Goal: Task Accomplishment & Management: Use online tool/utility

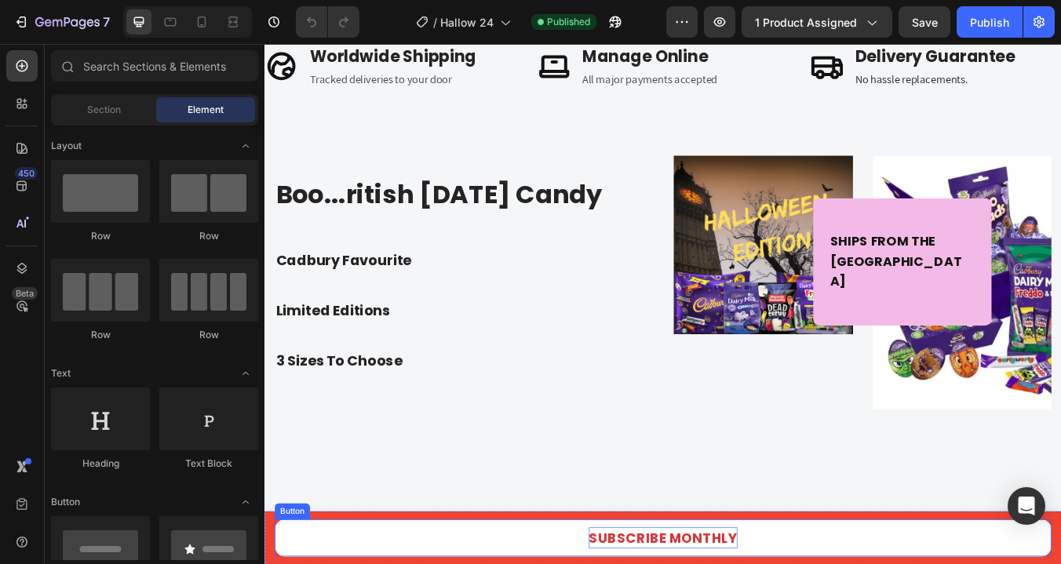
scroll to position [1055, 0]
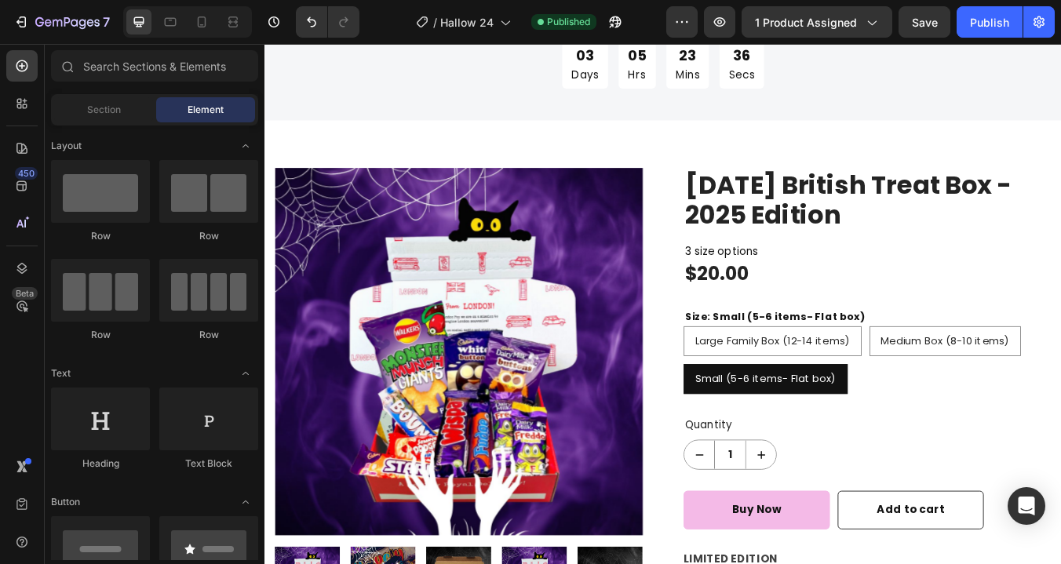
scroll to position [0, 0]
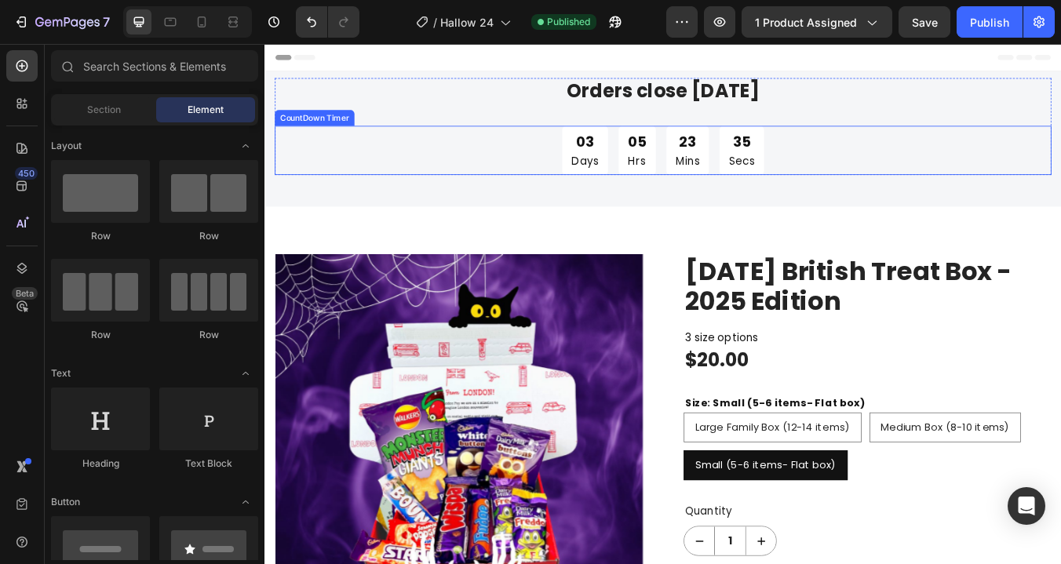
click at [674, 181] on div "03 Days 05 Hrs 23 Mins 35 Secs" at bounding box center [735, 169] width 239 height 57
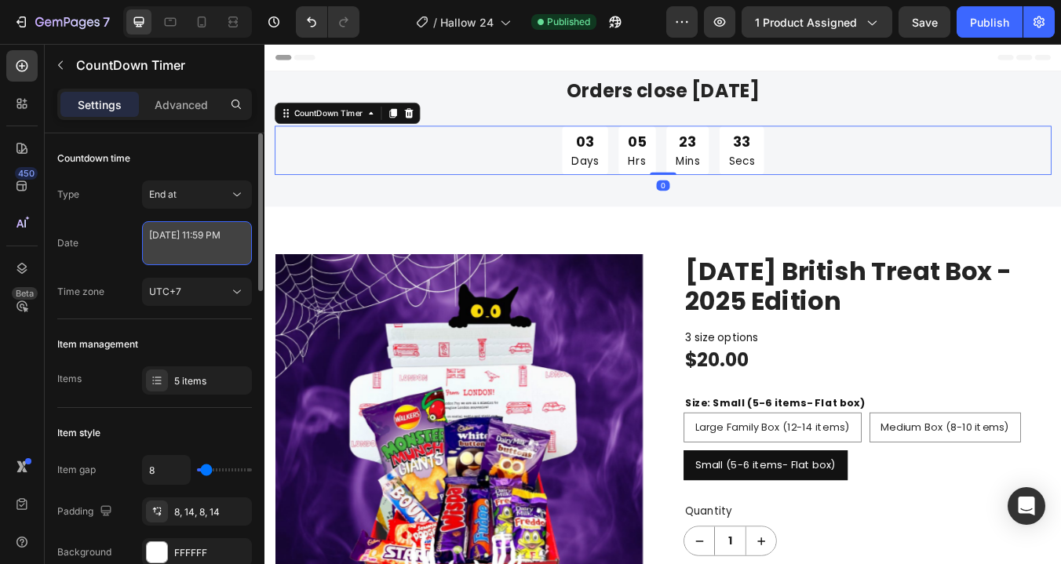
click at [199, 242] on textarea "[DATE] 11:59 PM" at bounding box center [197, 243] width 110 height 44
select select "23"
select select "59"
select select "false"
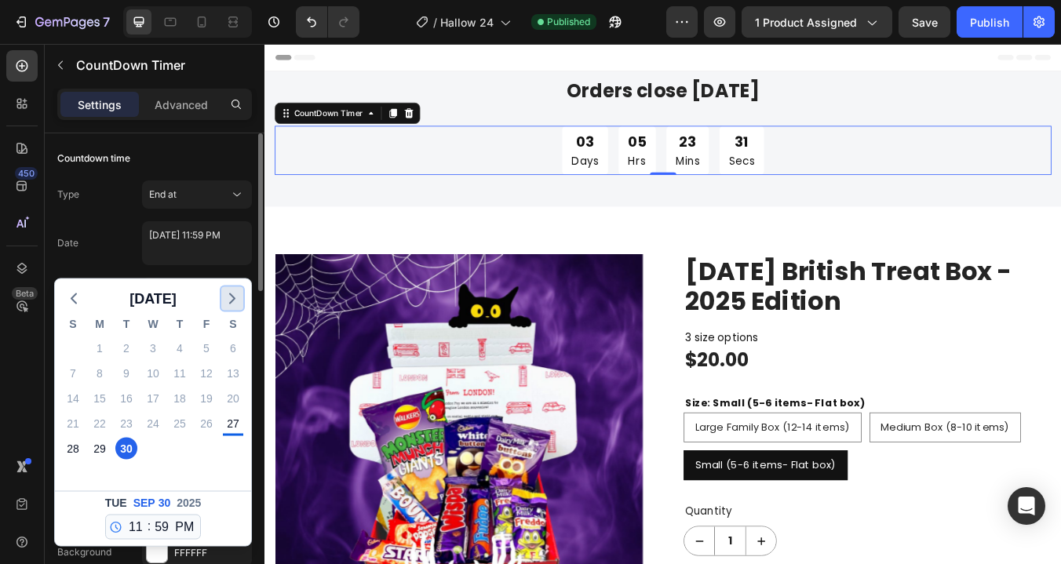
click at [233, 304] on icon "button" at bounding box center [232, 299] width 19 height 19
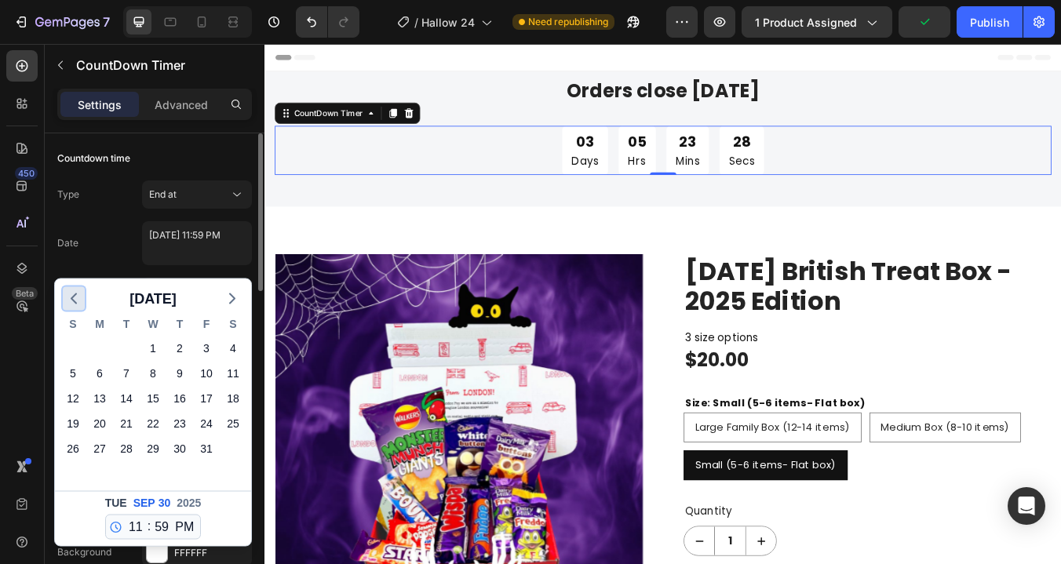
click at [80, 305] on icon "button" at bounding box center [73, 299] width 19 height 19
click at [231, 296] on icon "button" at bounding box center [232, 299] width 19 height 19
click at [206, 347] on div "3" at bounding box center [206, 349] width 22 height 22
type textarea "[DATE] 11:59 PM"
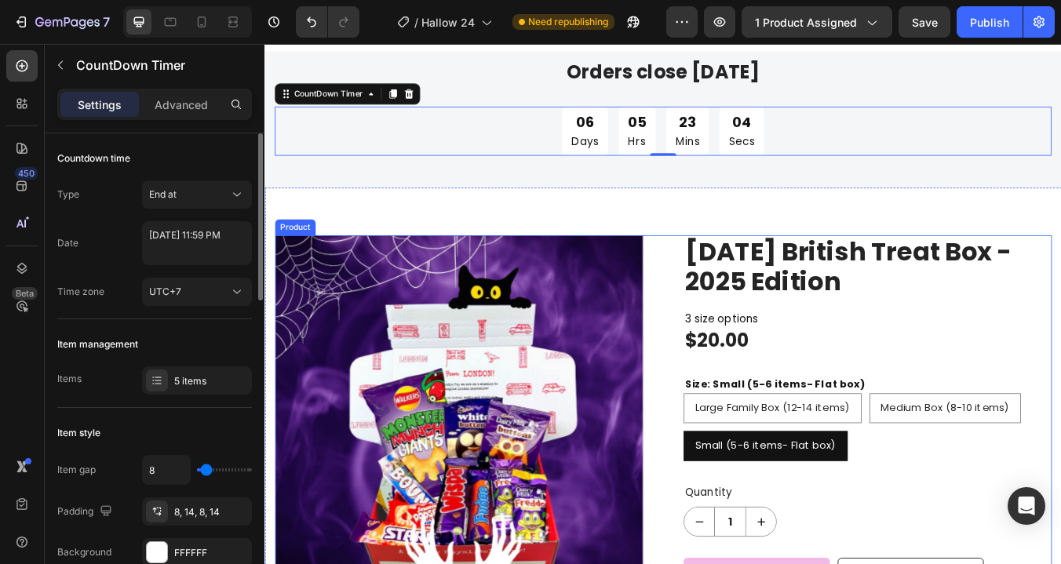
scroll to position [9, 0]
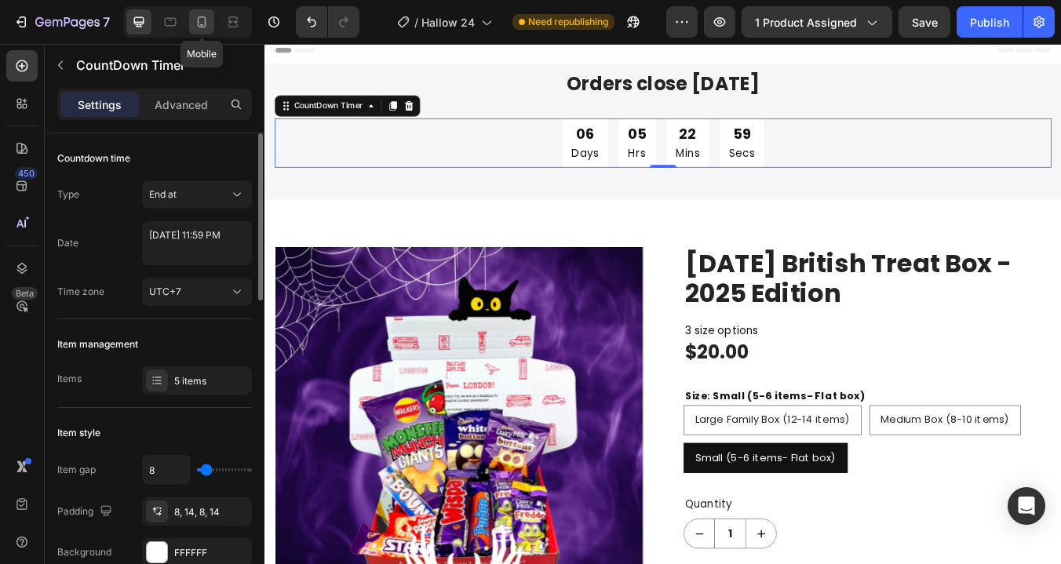
click at [203, 26] on icon at bounding box center [202, 21] width 9 height 11
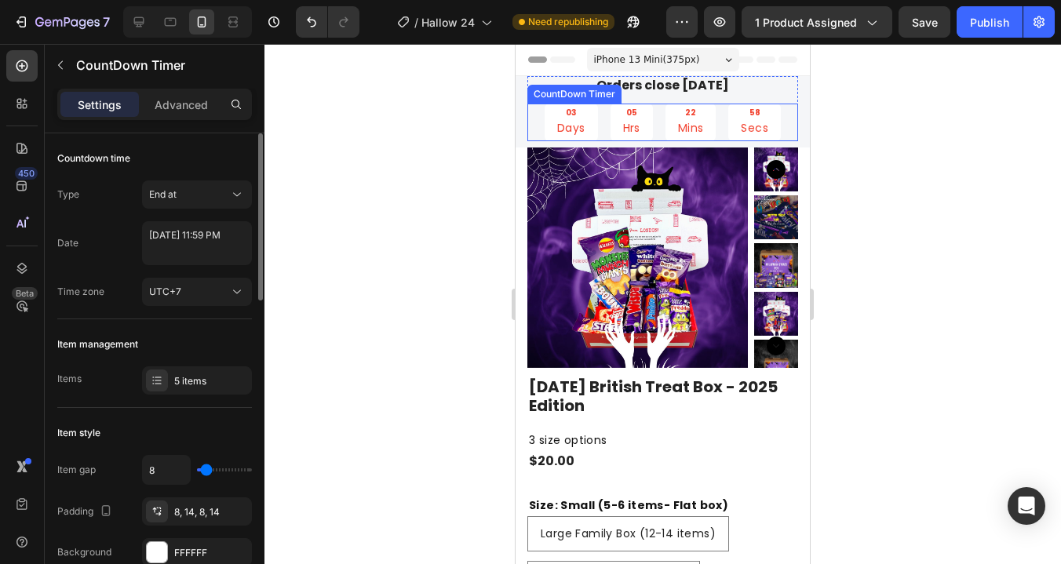
click at [647, 124] on div "05 Hrs" at bounding box center [632, 123] width 42 height 38
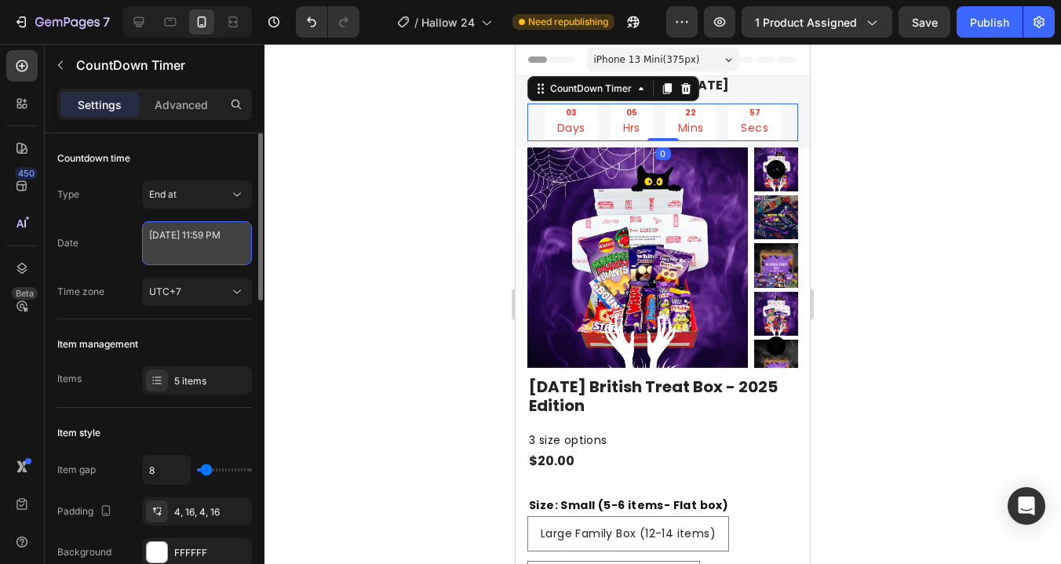
select select "23"
select select "59"
select select "false"
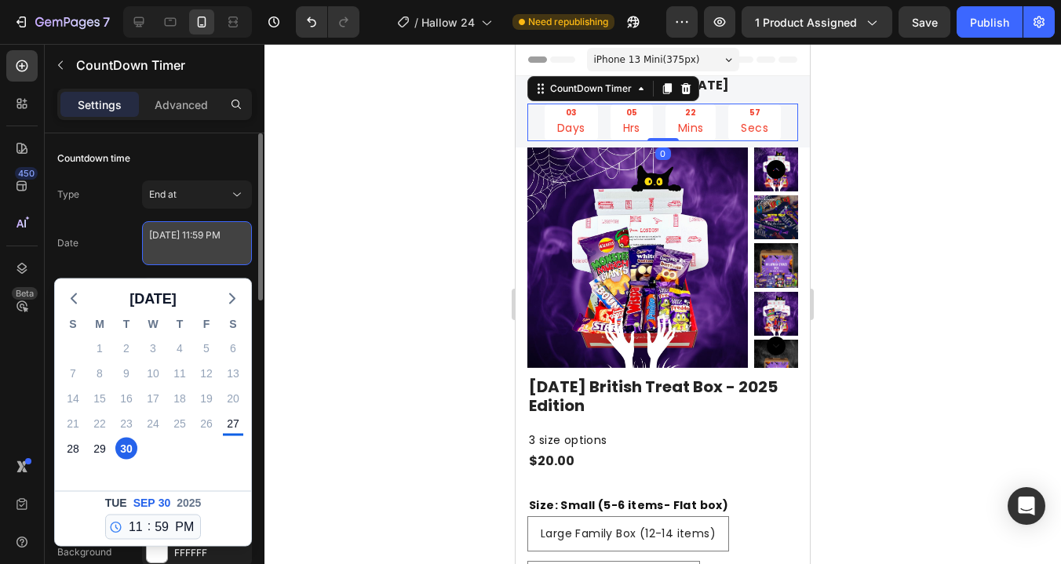
click at [191, 250] on textarea "[DATE] 11:59 PM" at bounding box center [197, 243] width 110 height 44
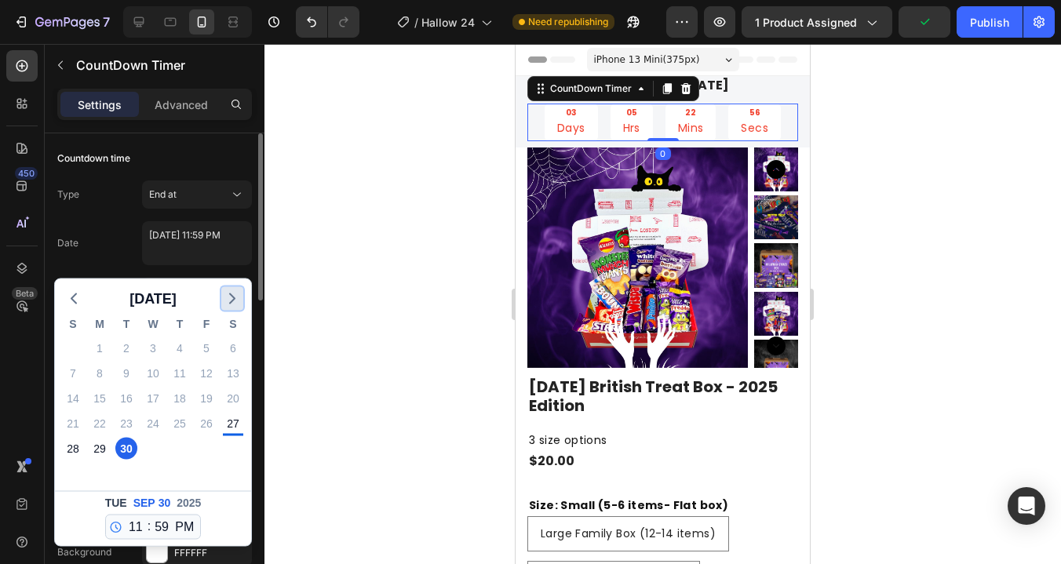
click at [236, 300] on icon "button" at bounding box center [232, 299] width 19 height 19
click at [206, 349] on div "3" at bounding box center [206, 349] width 22 height 22
type textarea "[DATE] 11:59 PM"
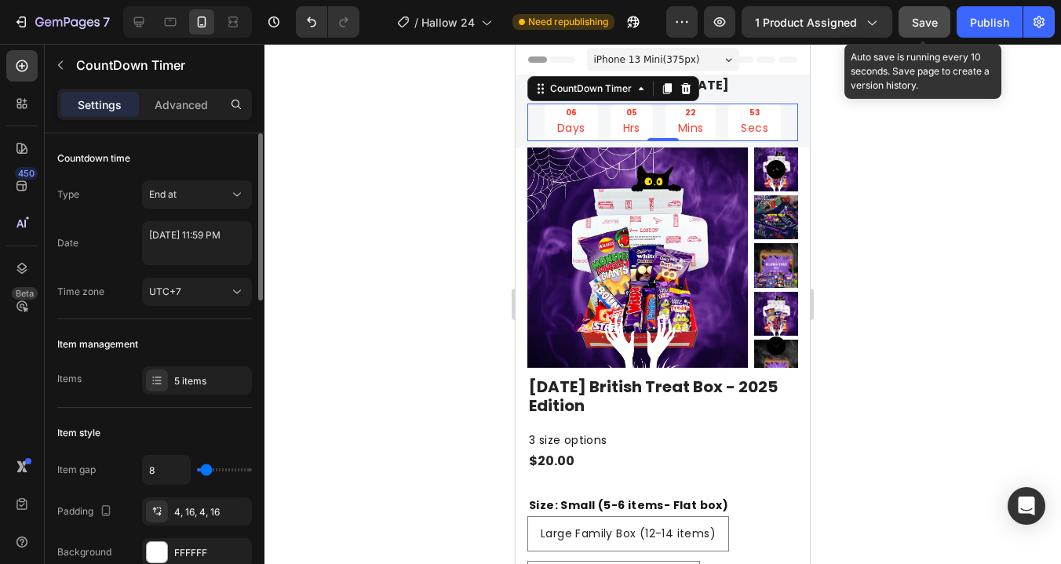
click at [929, 24] on span "Save" at bounding box center [925, 22] width 26 height 13
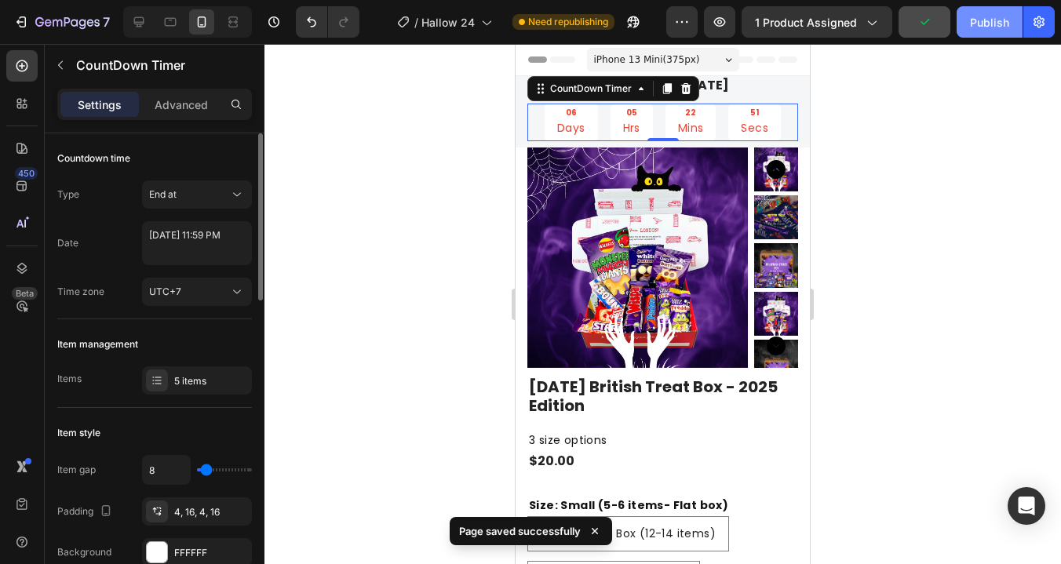
click at [1009, 28] on div "Publish" at bounding box center [989, 22] width 39 height 16
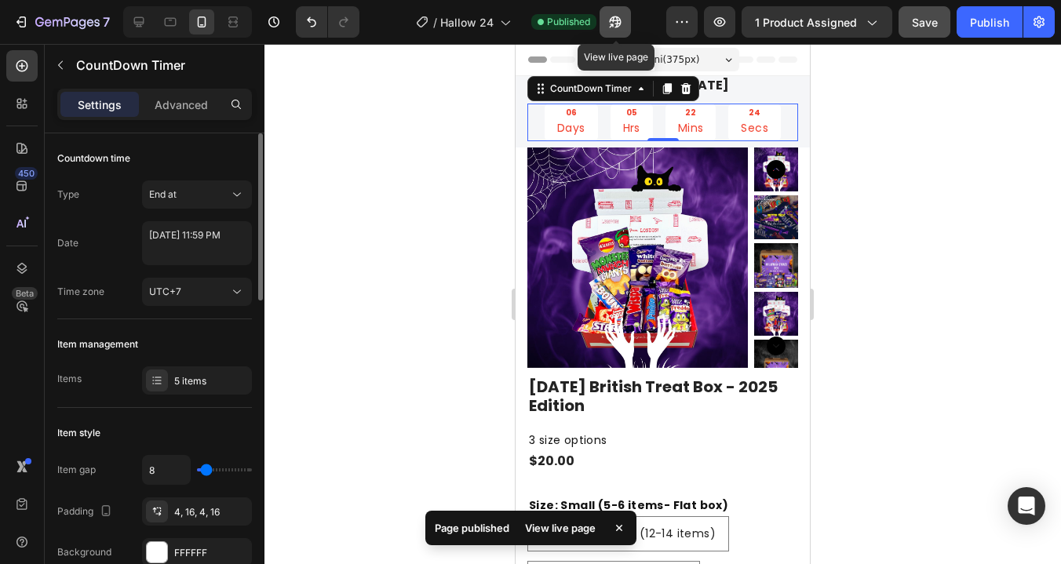
click at [618, 17] on icon "button" at bounding box center [615, 22] width 12 height 12
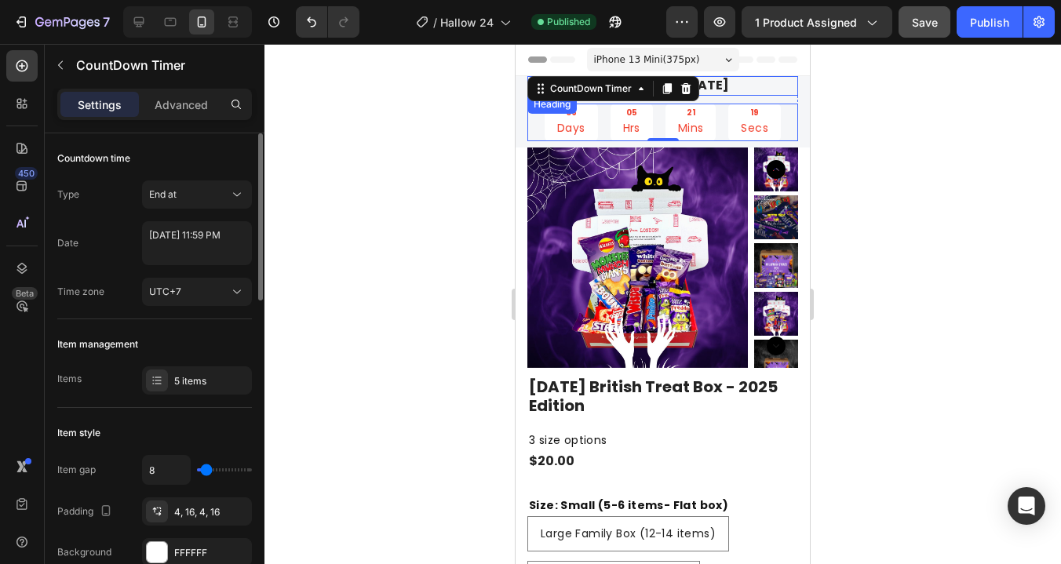
click at [746, 85] on h2 "Orders close [DATE]" at bounding box center [662, 86] width 271 height 20
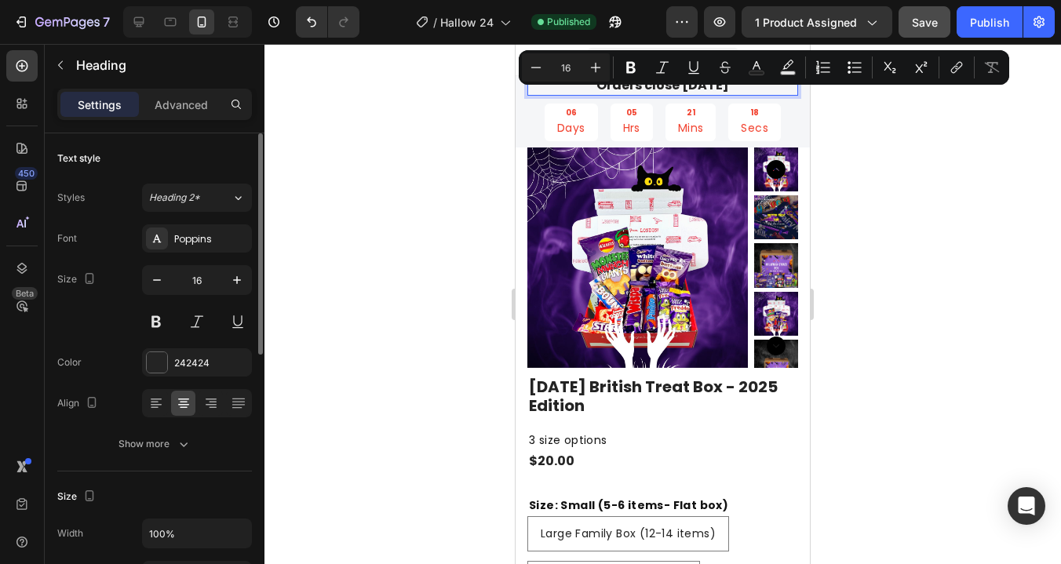
click at [740, 87] on p "Orders close [DATE]" at bounding box center [663, 86] width 268 height 16
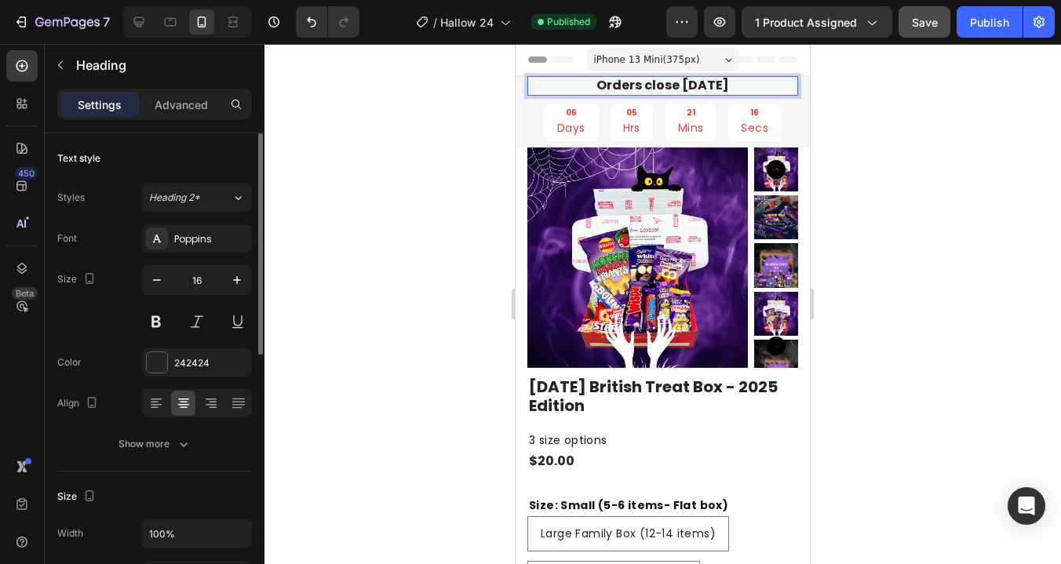
drag, startPoint x: 760, startPoint y: 83, endPoint x: 661, endPoint y: 78, distance: 99.0
click at [661, 78] on p "Orders close [DATE]" at bounding box center [663, 86] width 268 height 16
click at [142, 23] on icon at bounding box center [139, 22] width 16 height 16
type input "28"
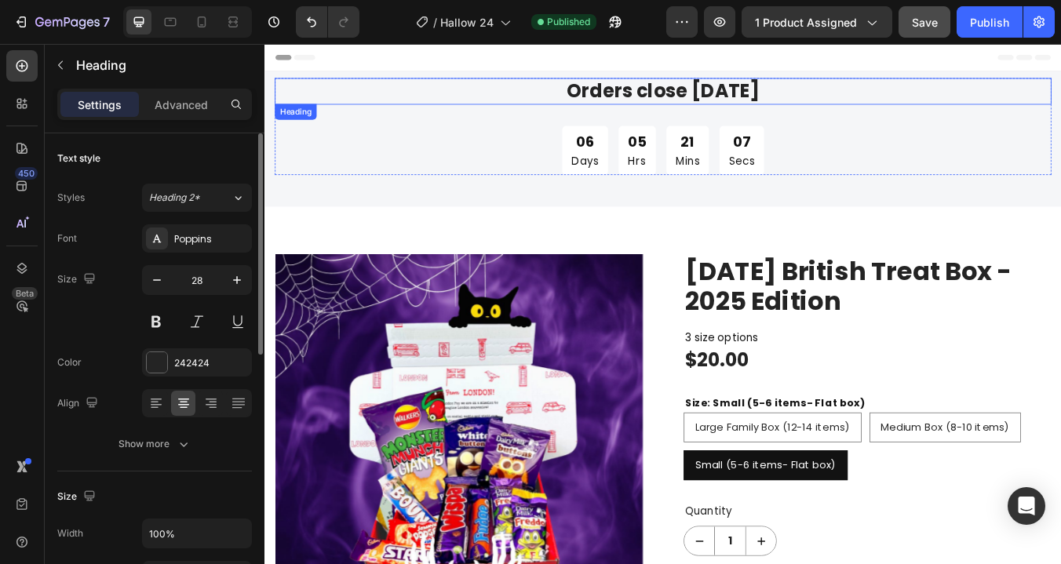
click at [781, 102] on h2 "Orders close [DATE]" at bounding box center [735, 99] width 918 height 31
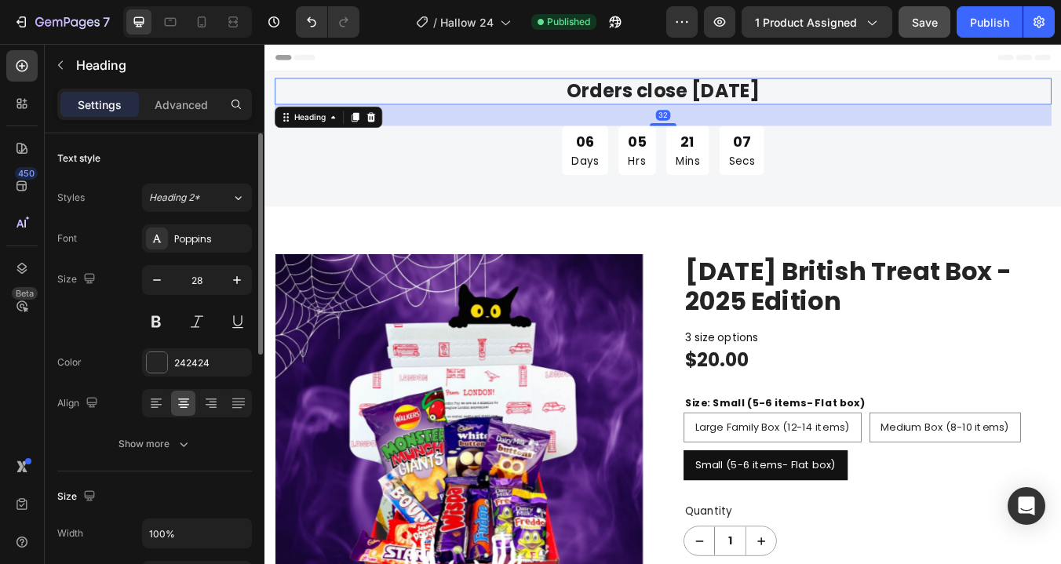
click at [781, 102] on h2 "Orders close [DATE]" at bounding box center [735, 99] width 918 height 31
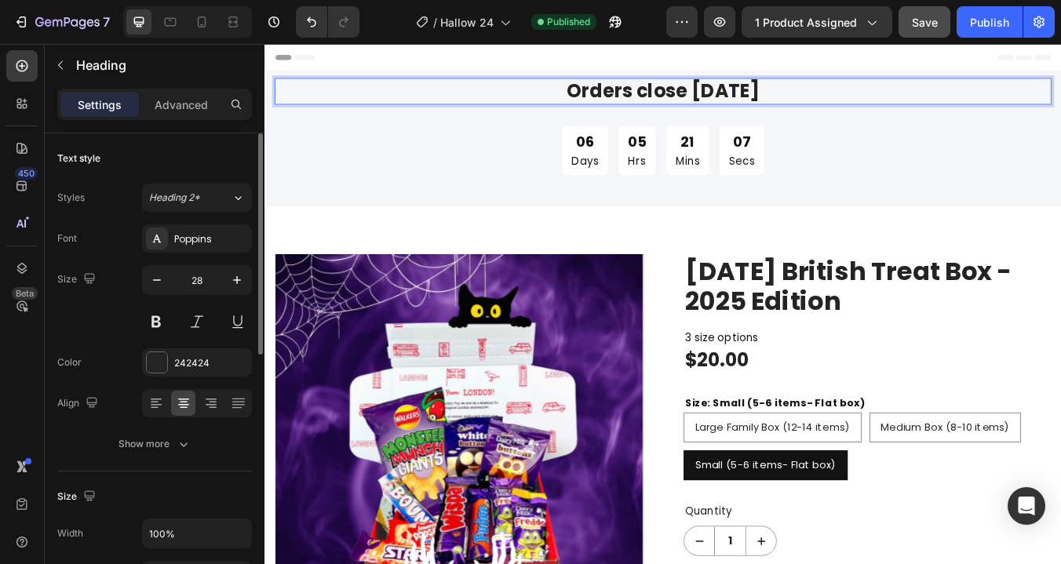
click at [865, 112] on p "Orders close [DATE]" at bounding box center [735, 100] width 915 height 28
drag, startPoint x: 896, startPoint y: 102, endPoint x: 736, endPoint y: 98, distance: 159.4
click at [736, 98] on p "Orders close [DATE]" at bounding box center [735, 100] width 915 height 28
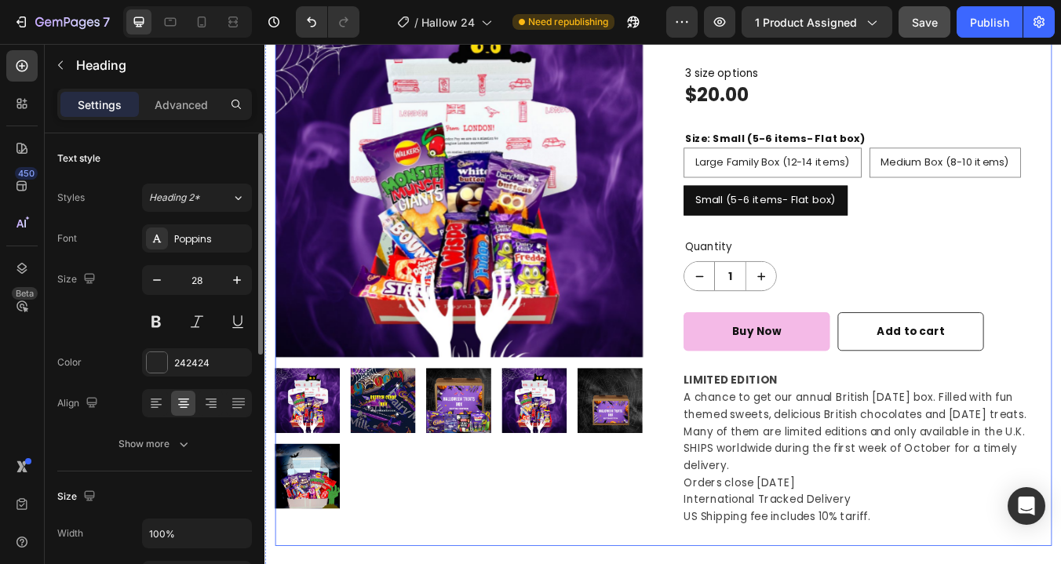
scroll to position [310, 0]
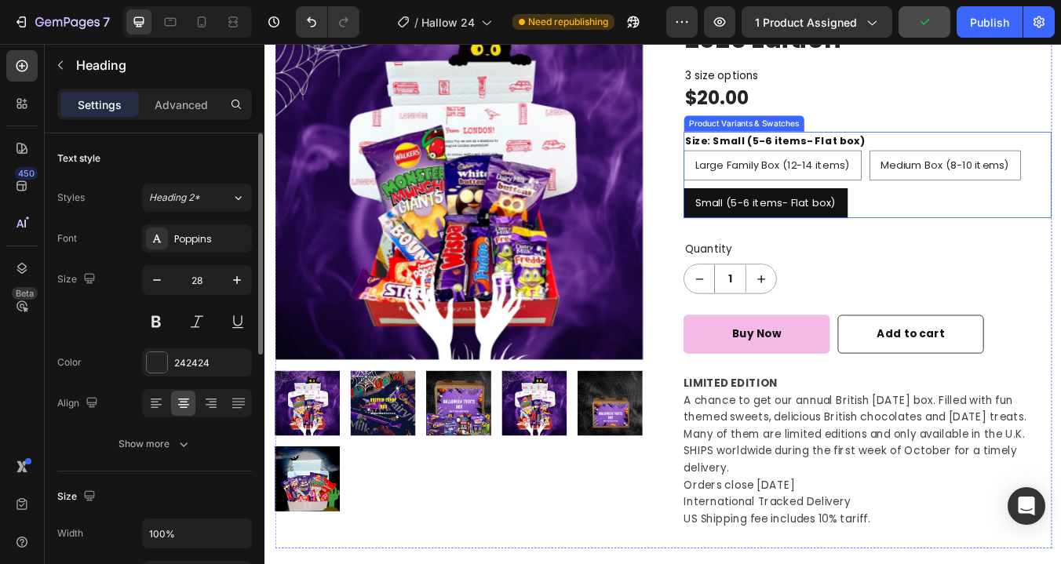
click at [847, 226] on span "Small (5-6 items- Flat box)" at bounding box center [856, 231] width 167 height 16
click at [760, 214] on input "Small (5-6 items- Flat box) Small (5-6 items- Flat box) Small (5-6 items- Flat …" at bounding box center [759, 213] width 1 height 1
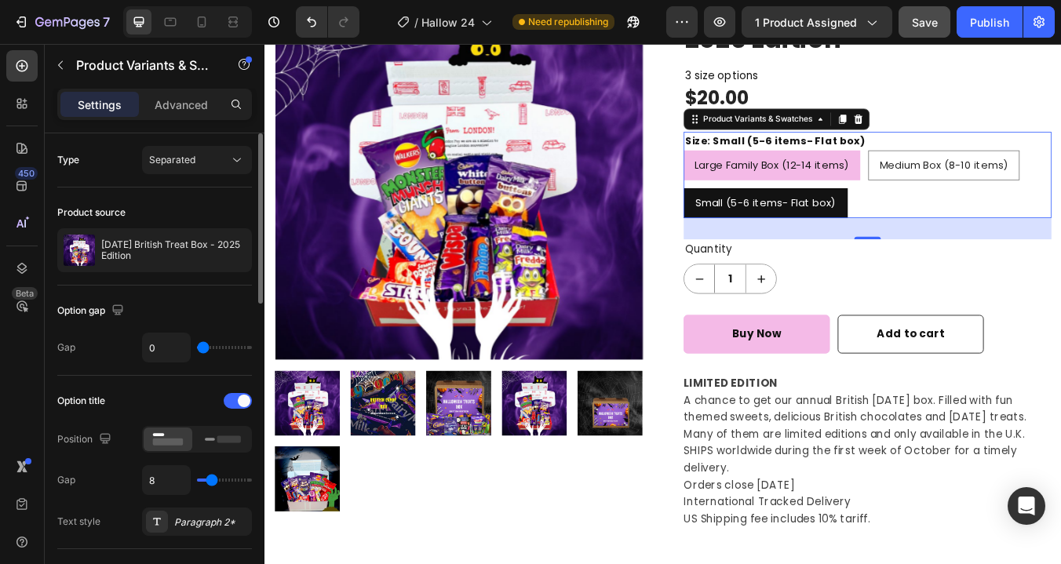
click at [907, 192] on span "Large Family Box (12-14 items)" at bounding box center [864, 186] width 184 height 16
click at [760, 170] on input "Large Family Box (12-14 items) Large Family Box (12-14 items) Large Family Box …" at bounding box center [759, 169] width 1 height 1
radio input "true"
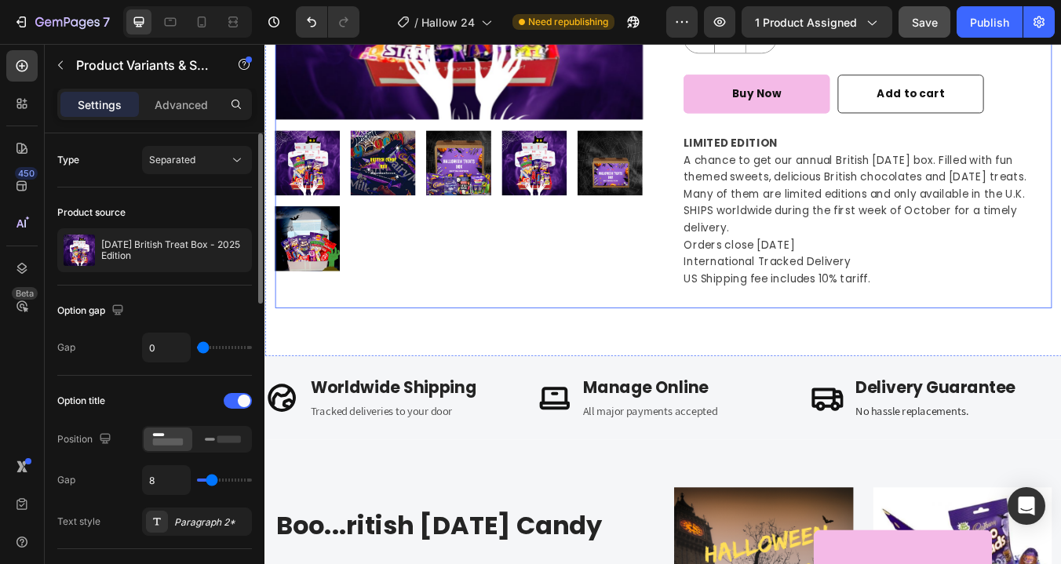
scroll to position [598, 0]
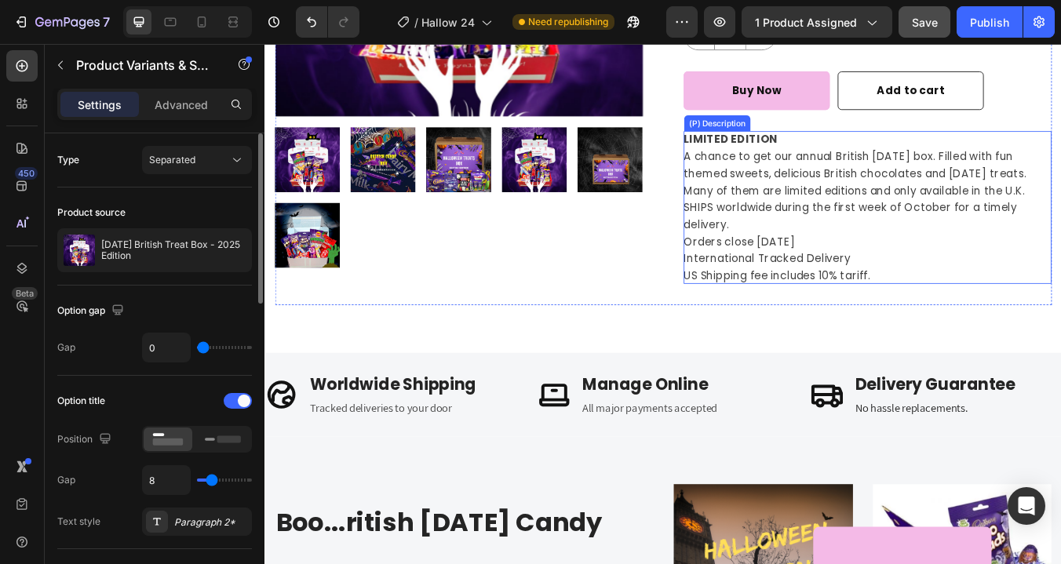
click at [892, 280] on p "Orders close [DATE]" at bounding box center [826, 277] width 132 height 18
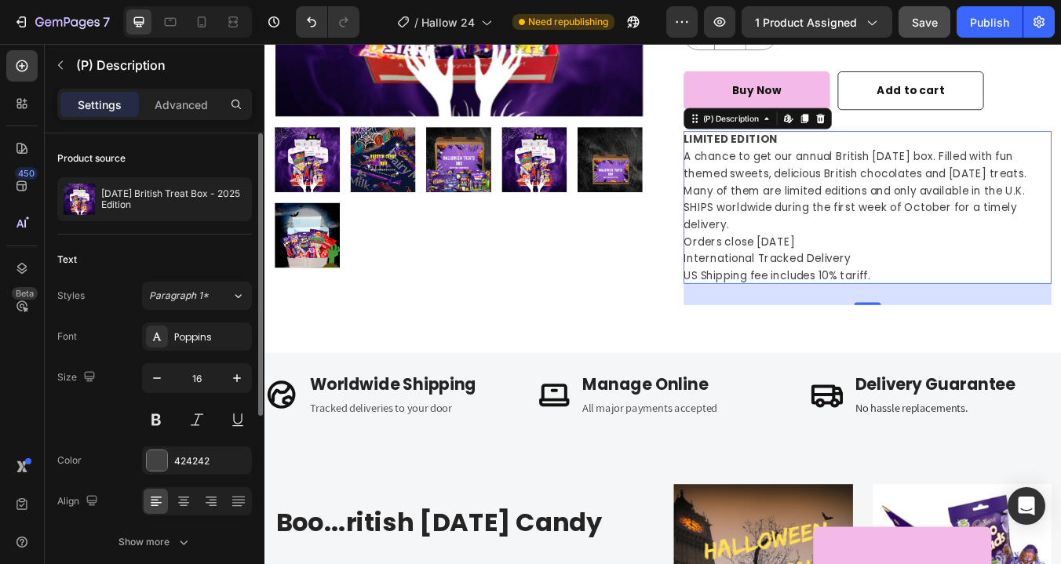
click at [892, 280] on p "Orders close [DATE]" at bounding box center [826, 277] width 132 height 18
click at [892, 279] on p "Orders close [DATE]" at bounding box center [826, 277] width 132 height 18
click at [892, 275] on p "Orders close [DATE]" at bounding box center [826, 277] width 132 height 18
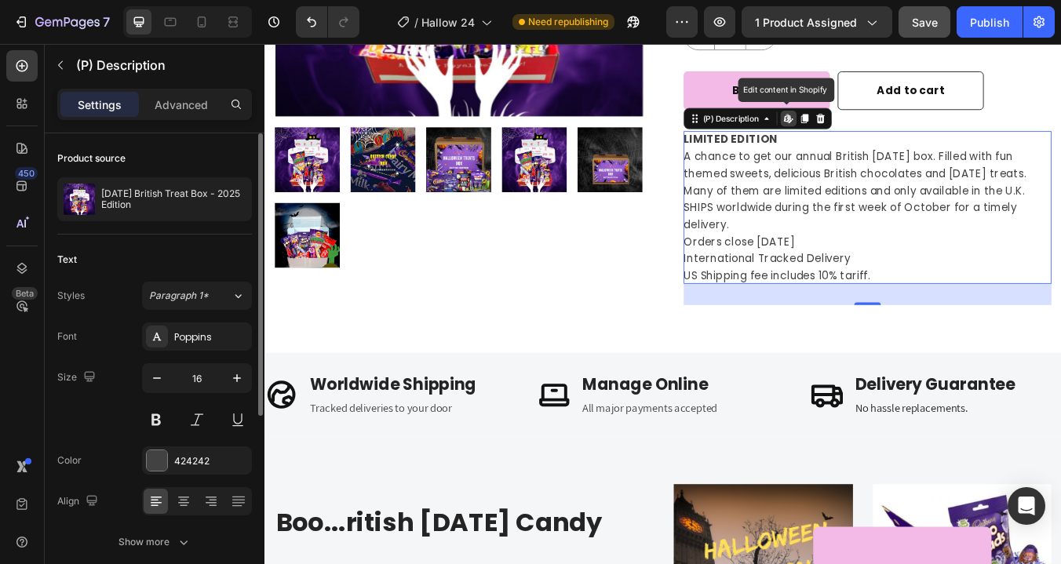
click at [892, 275] on p "Orders close [DATE]" at bounding box center [826, 277] width 132 height 18
click at [886, 273] on p "Orders close [DATE]" at bounding box center [826, 277] width 132 height 18
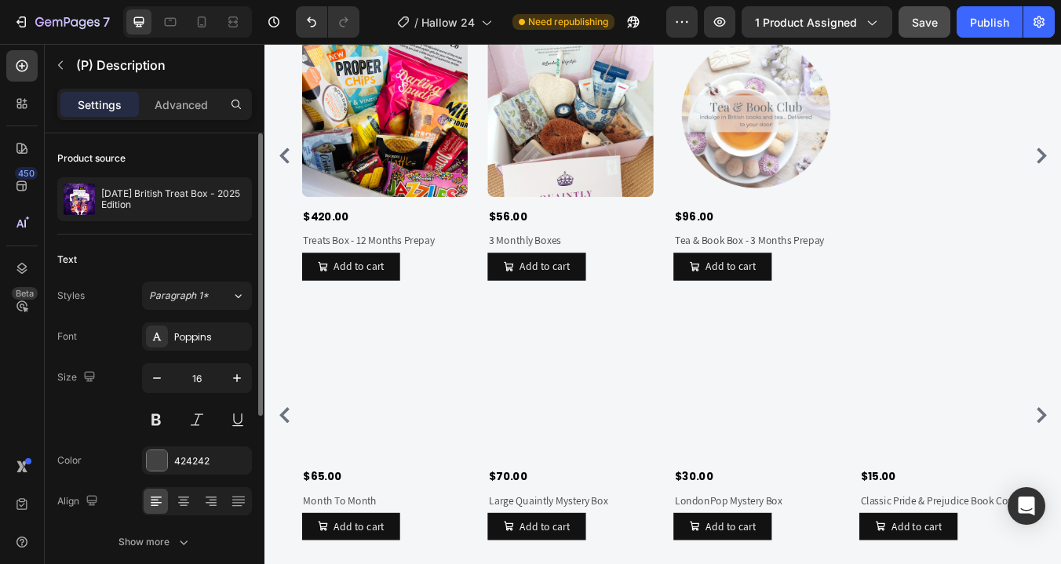
scroll to position [1525, 0]
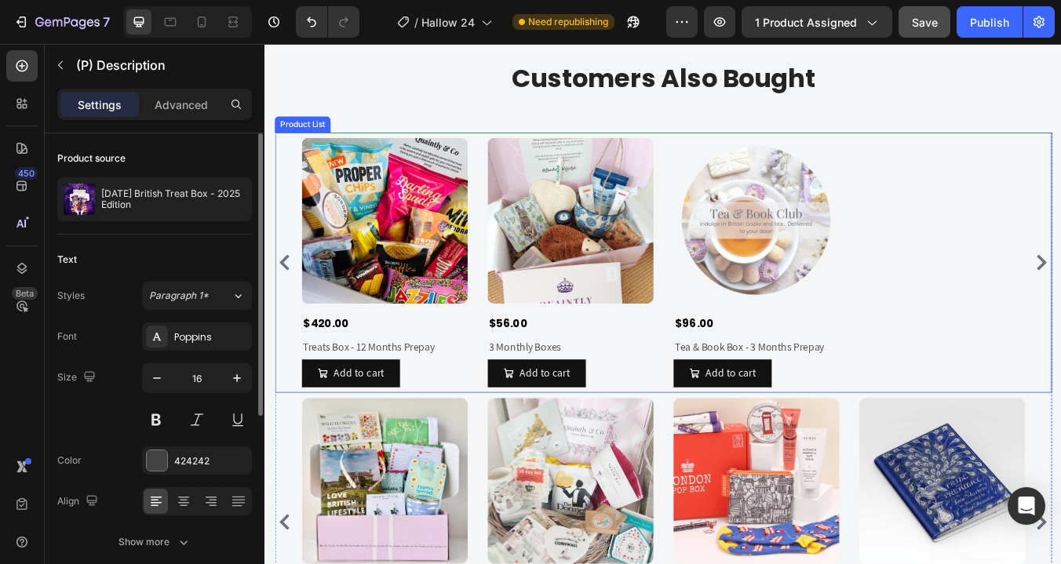
click at [980, 307] on div "Product Images $420.00 (P) Price (P) Price Treats Box - 12 Months Prepay (P) Ti…" at bounding box center [736, 302] width 856 height 295
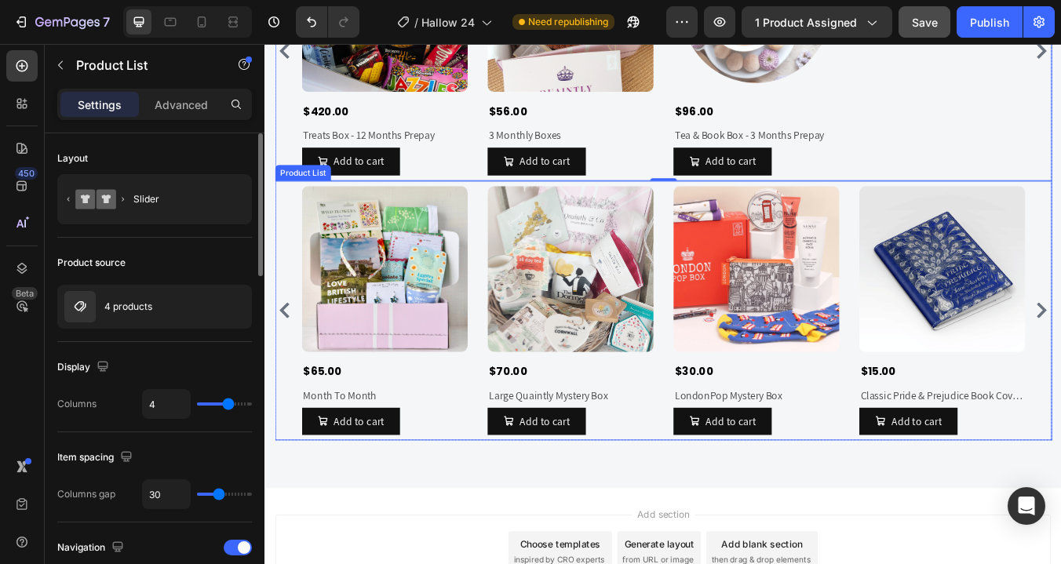
scroll to position [1836, 0]
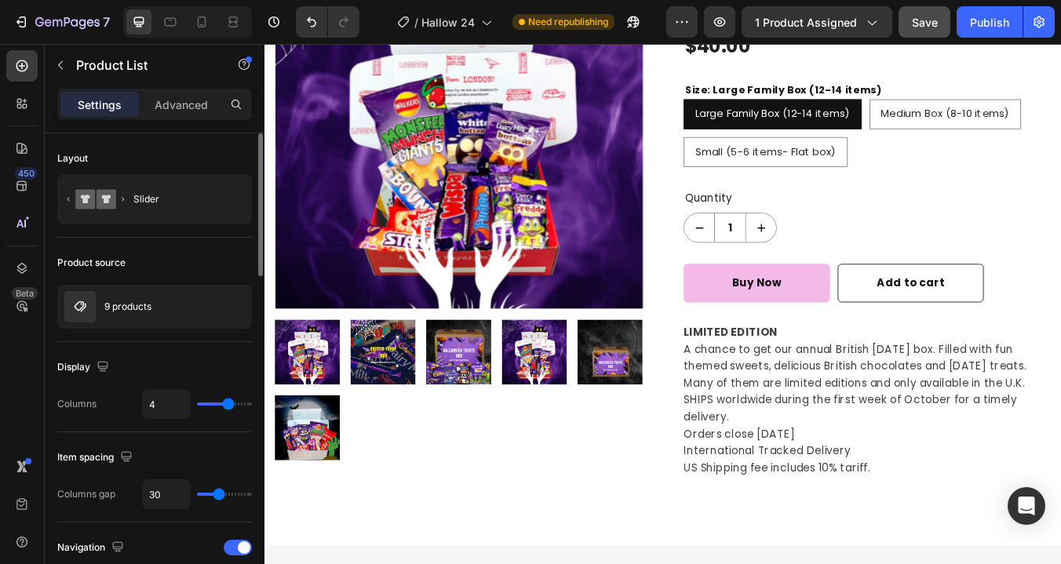
scroll to position [0, 0]
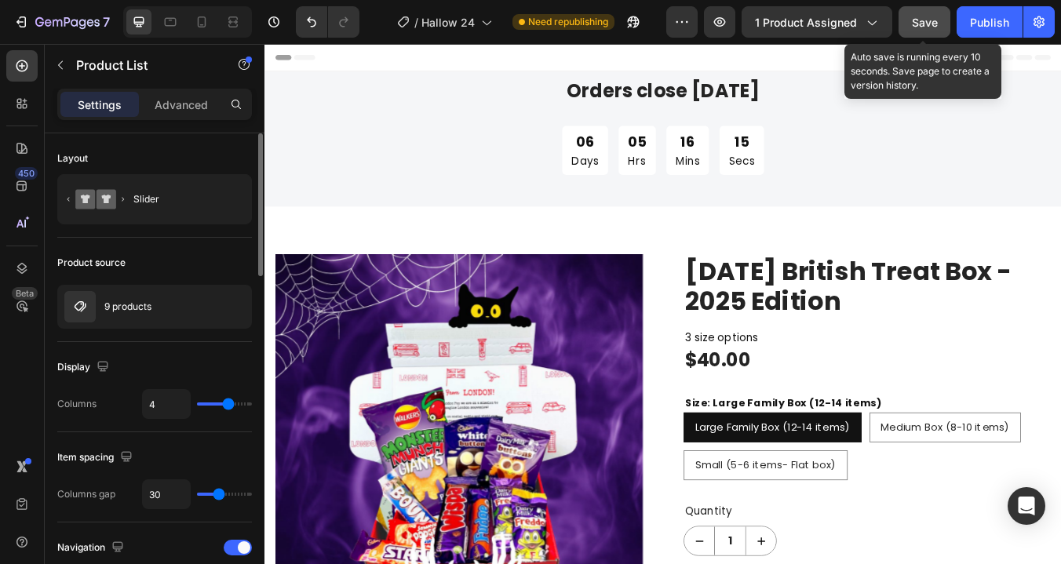
click at [936, 27] on span "Save" at bounding box center [925, 22] width 26 height 13
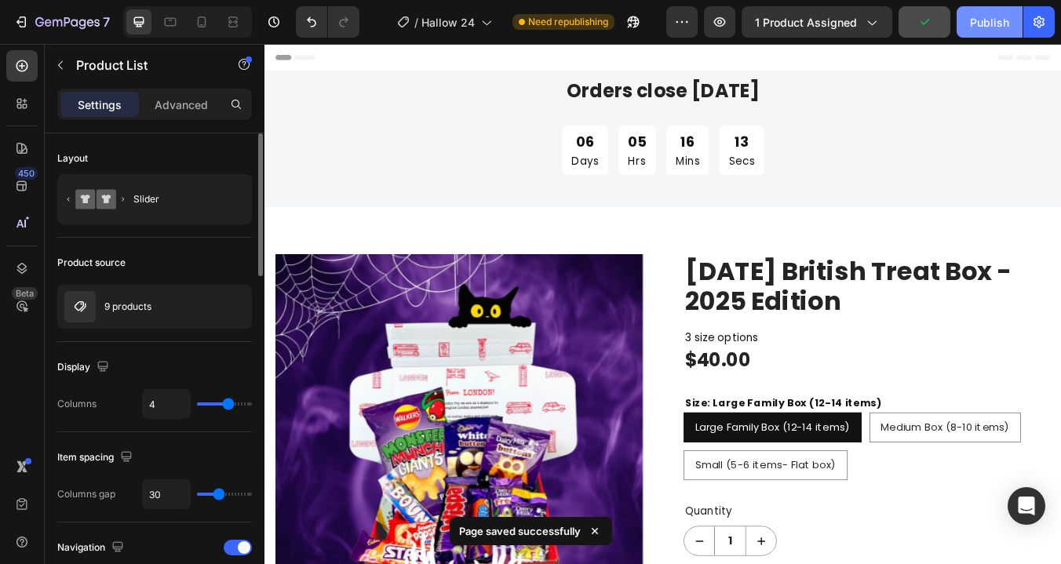
click at [983, 27] on div "Publish" at bounding box center [989, 22] width 39 height 16
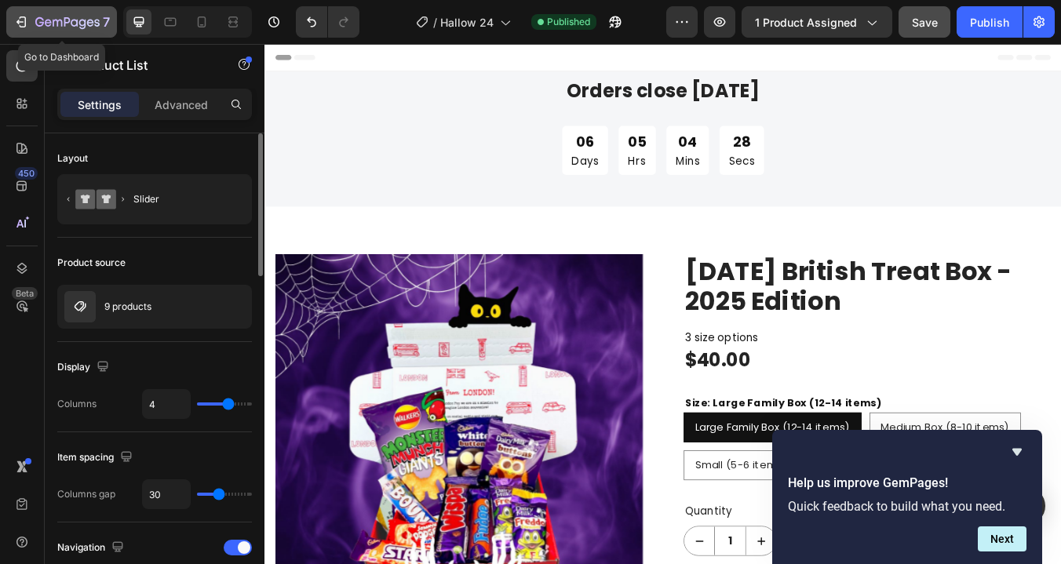
click at [58, 22] on icon "button" at bounding box center [67, 22] width 64 height 13
